Goal: Find specific fact

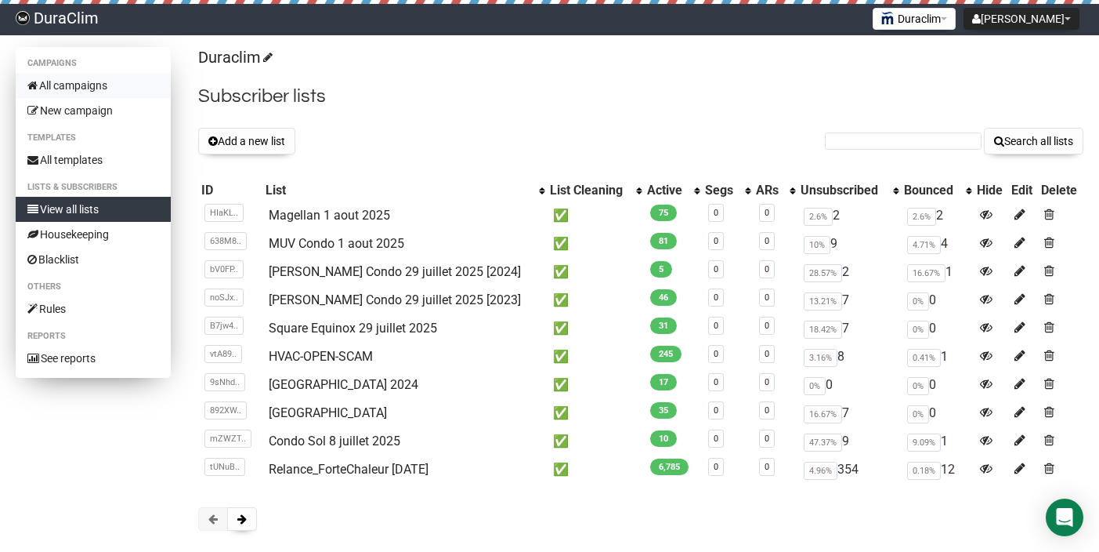
click at [94, 85] on link "All campaigns" at bounding box center [93, 85] width 155 height 25
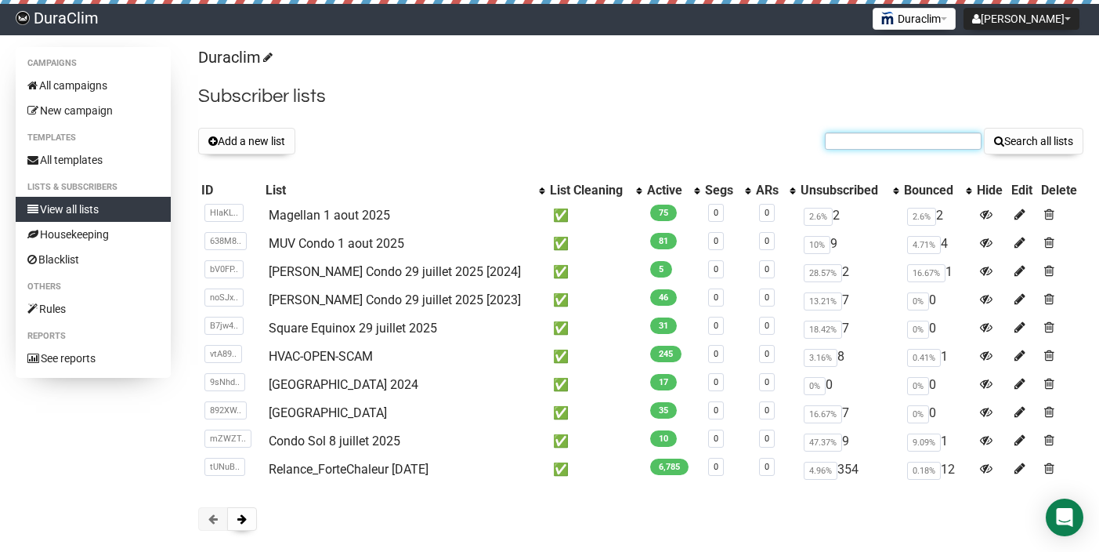
click at [920, 139] on input "text" at bounding box center [903, 140] width 157 height 17
paste input "[EMAIL_ADDRESS][DOMAIN_NAME]"
type input "[EMAIL_ADDRESS][DOMAIN_NAME]"
click at [984, 128] on button "Search all lists" at bounding box center [1034, 141] width 100 height 27
